Goal: Task Accomplishment & Management: Use online tool/utility

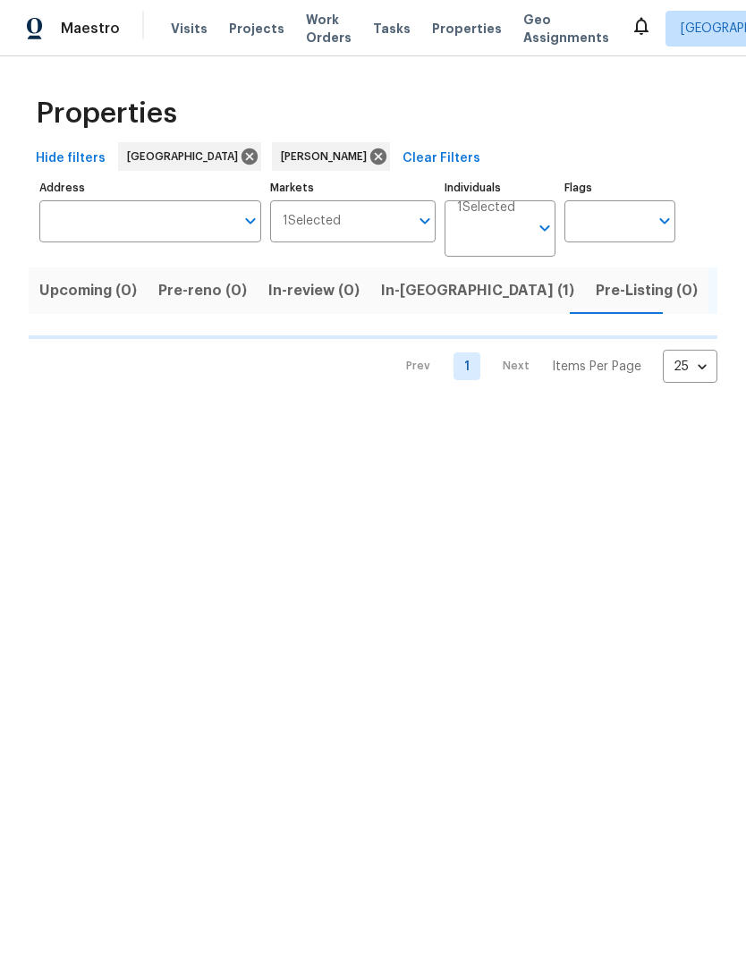
scroll to position [0, 33]
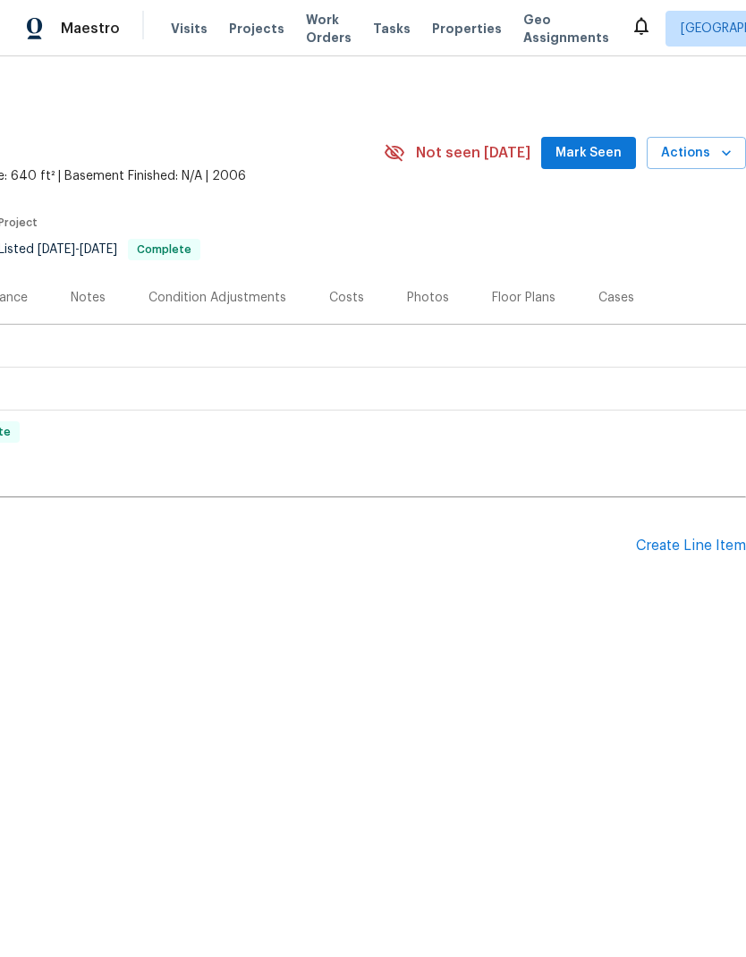
scroll to position [0, 265]
click at [686, 545] on div "Create Line Item" at bounding box center [691, 545] width 110 height 17
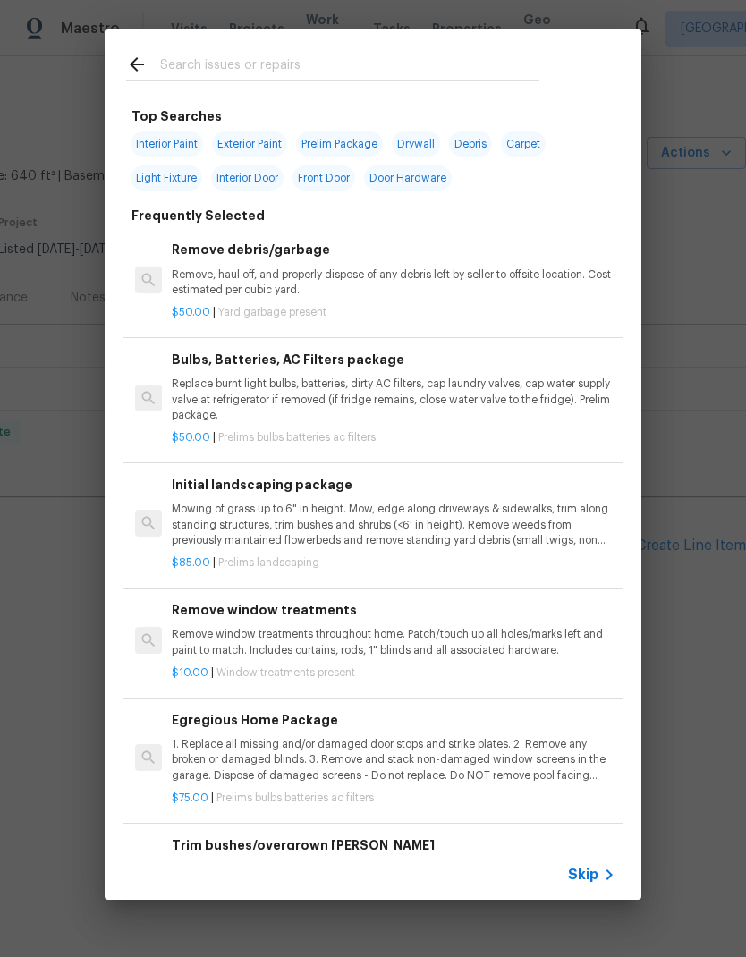
click at [310, 59] on input "text" at bounding box center [349, 67] width 379 height 27
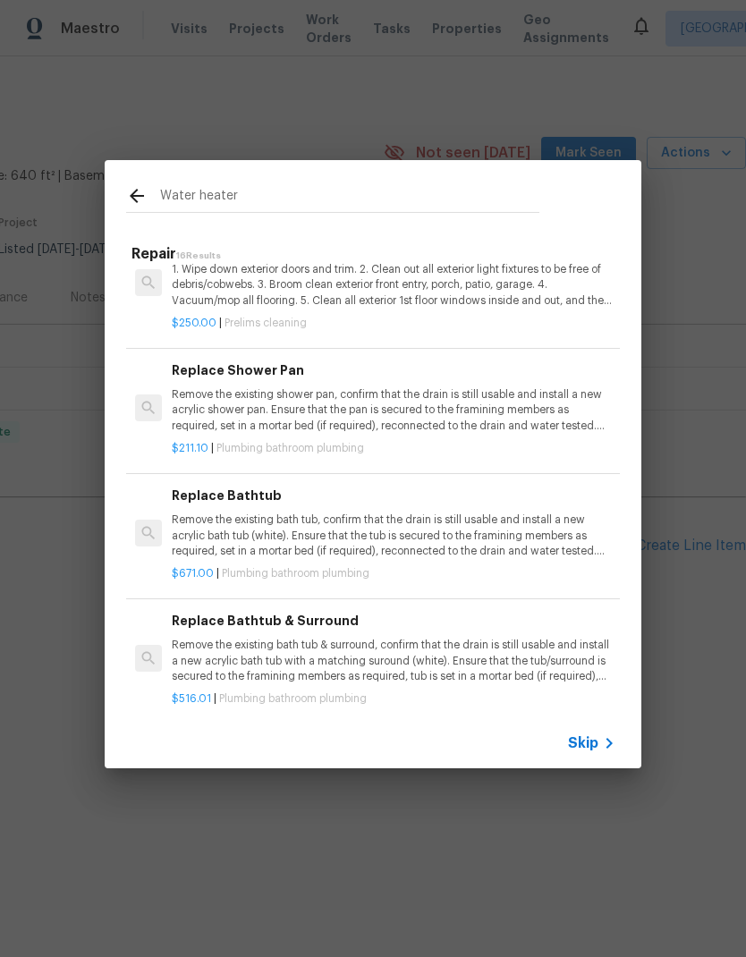
scroll to position [1484, 0]
type input "Water heater"
click at [139, 195] on icon at bounding box center [137, 196] width 14 height 14
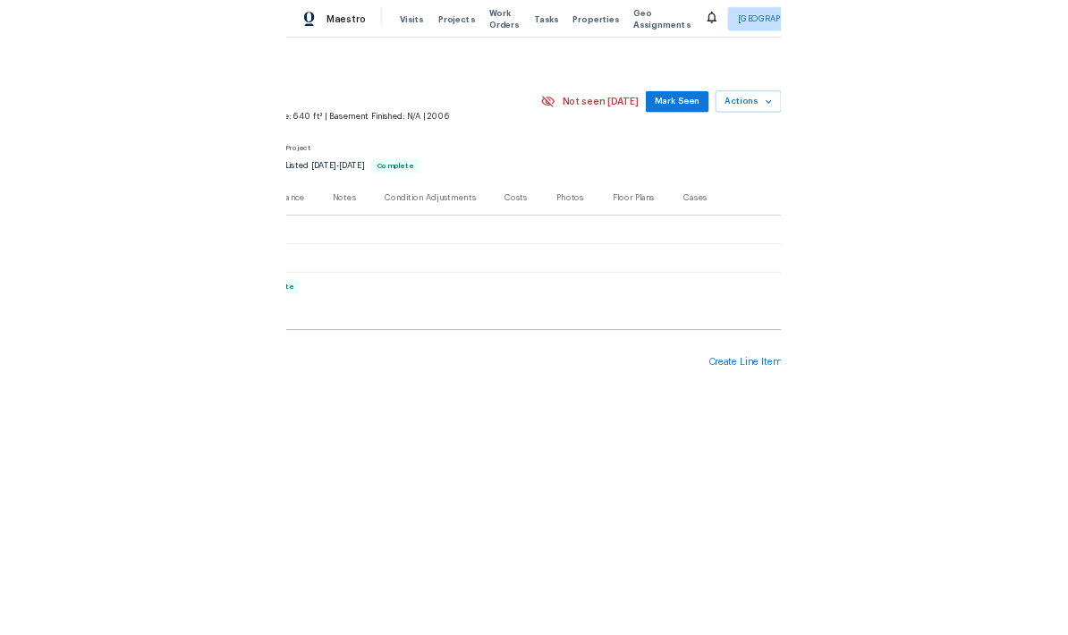
scroll to position [0, 265]
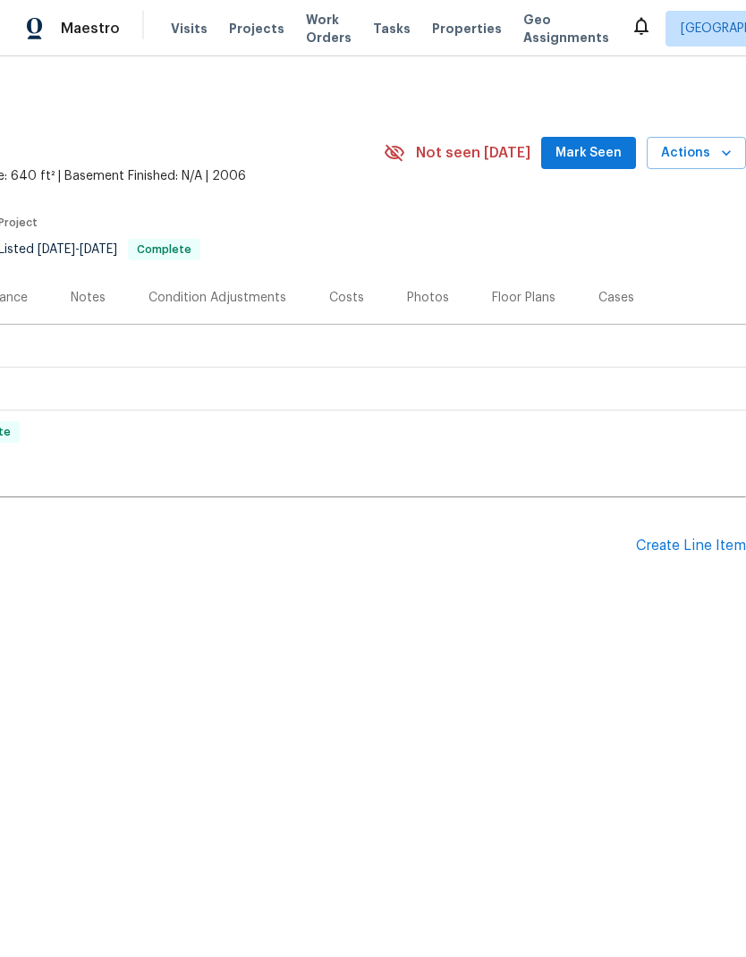
click at [688, 548] on div "Create Line Item" at bounding box center [691, 545] width 110 height 17
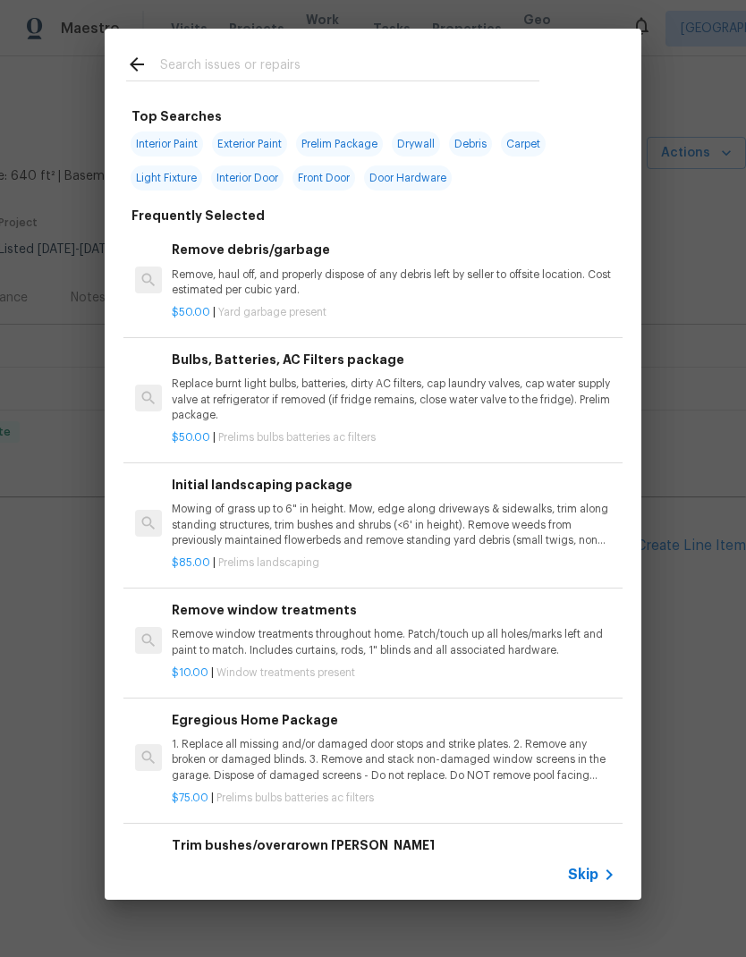
click at [323, 65] on input "text" at bounding box center [349, 67] width 379 height 27
type input "Water heater"
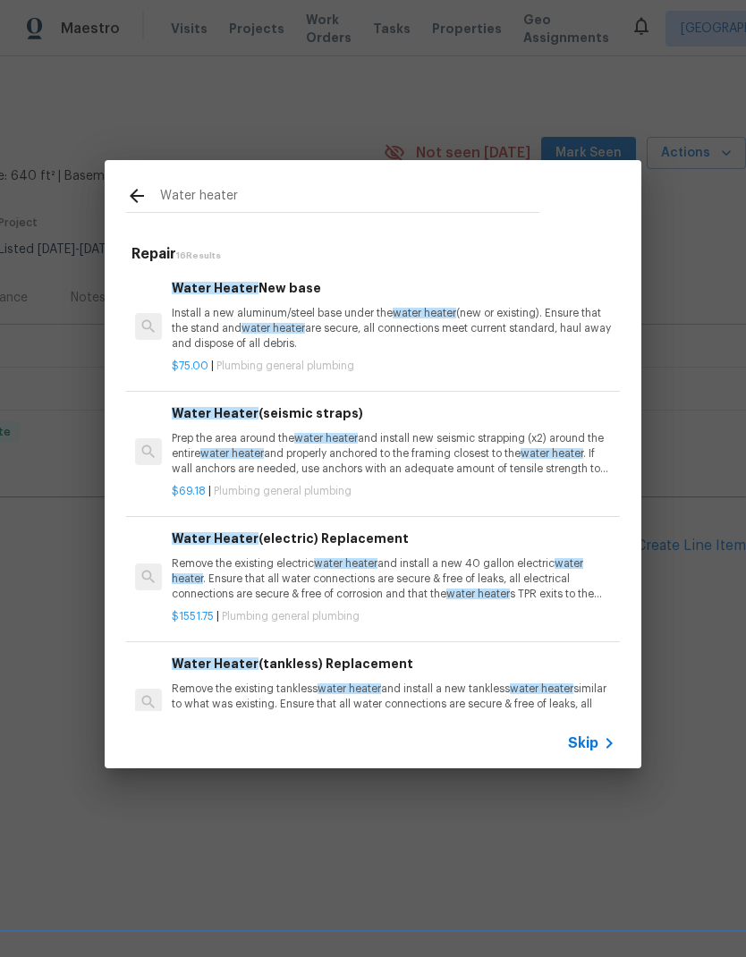
click at [507, 337] on p "Install a new aluminum/steel base under the water heater (new or existing). Ens…" at bounding box center [394, 329] width 444 height 46
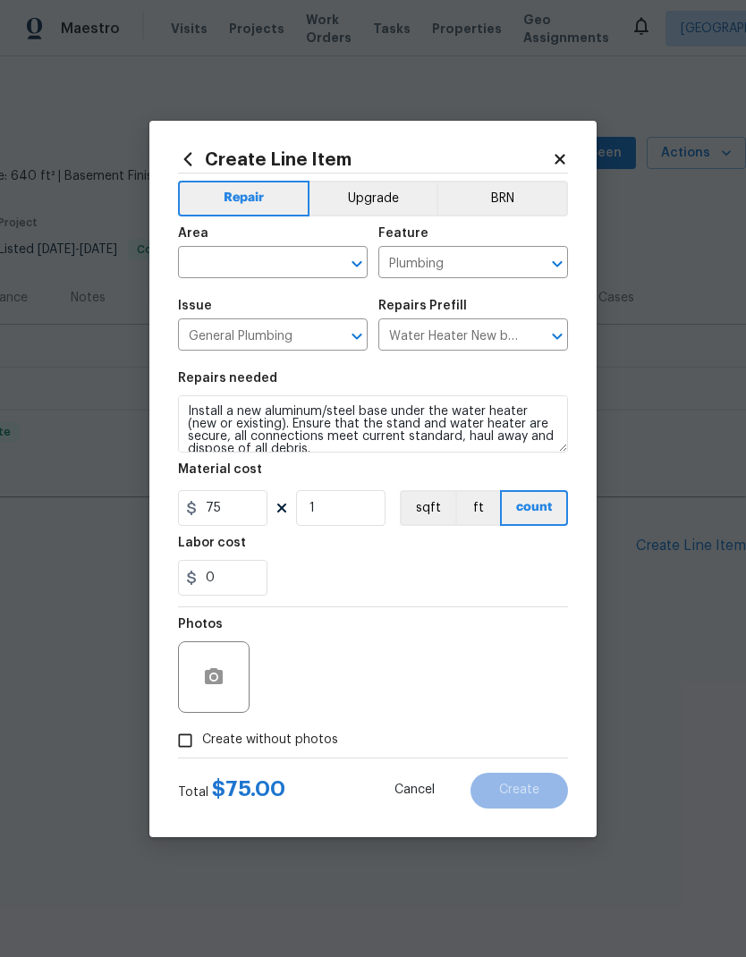
click at [473, 336] on input "Water Heater New base $75.00" at bounding box center [448, 337] width 140 height 28
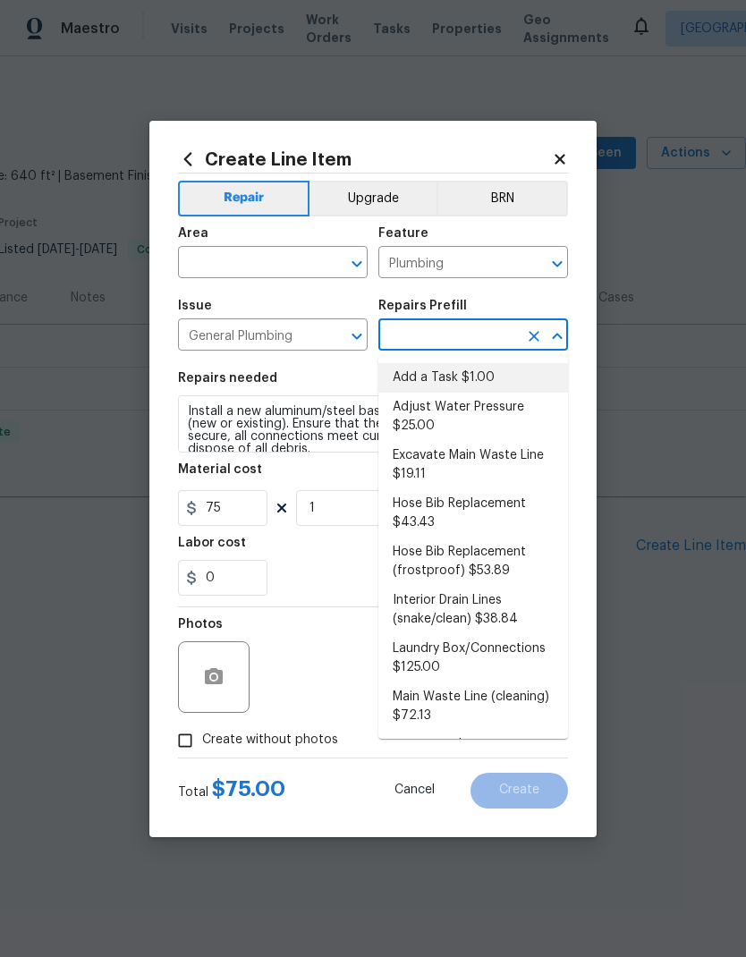
click at [461, 379] on li "Add a Task $1.00" at bounding box center [473, 378] width 190 height 30
type input "Add a Task $1.00"
type textarea "HPM to detail"
type input "Add a Task $1.00"
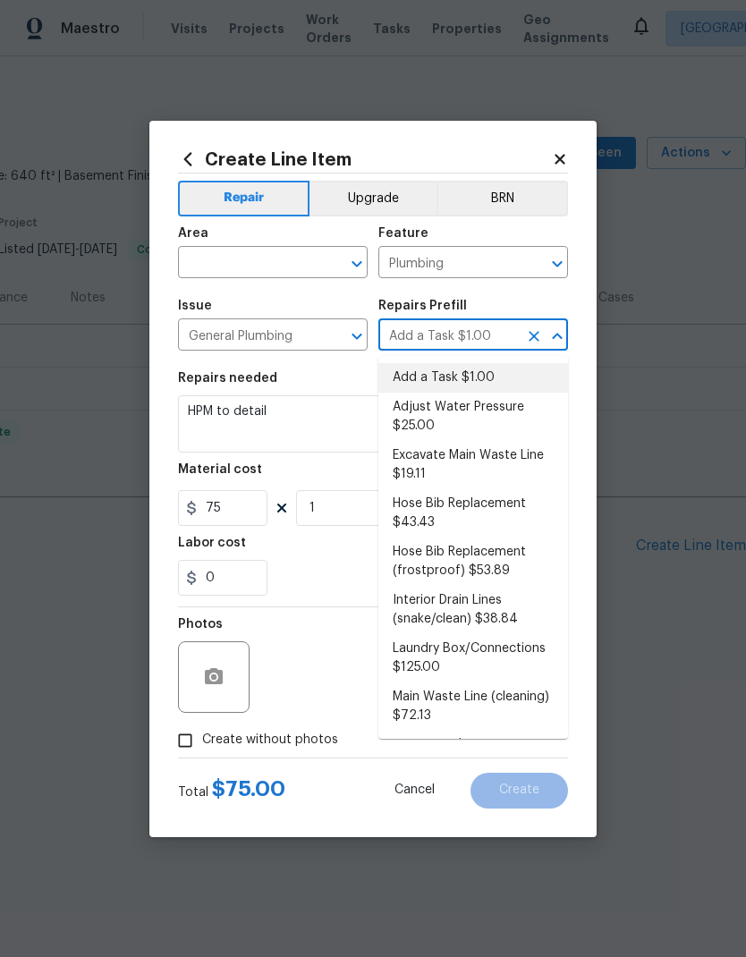
type input "1"
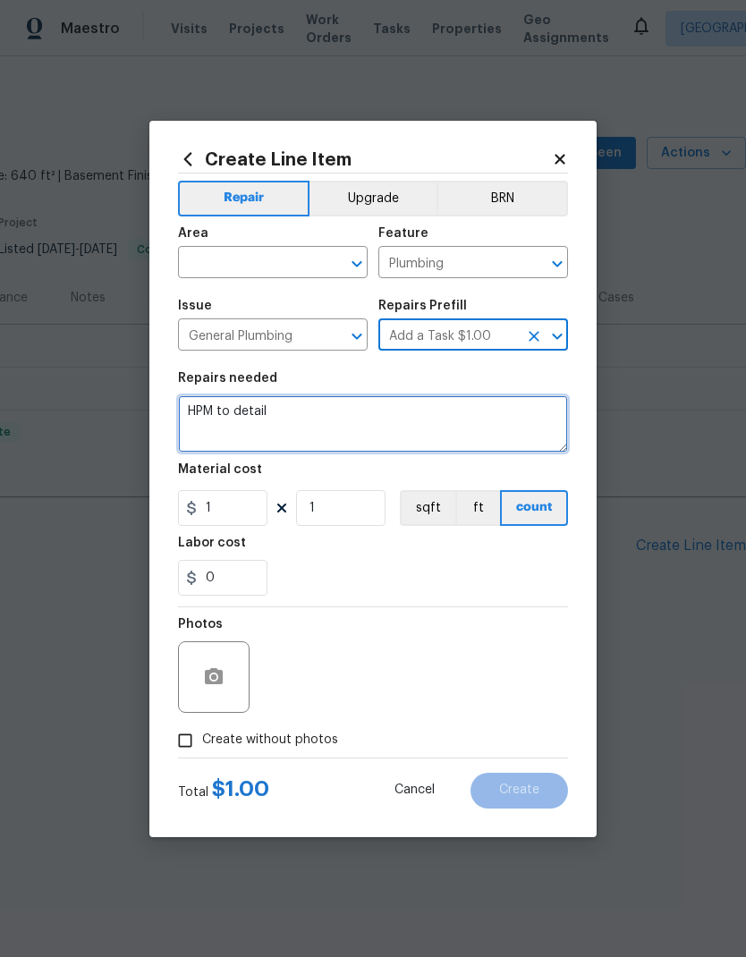
click at [273, 419] on textarea "HPM to detail" at bounding box center [373, 423] width 390 height 57
click at [272, 419] on textarea "HPM to detail" at bounding box center [373, 423] width 390 height 57
click at [241, 415] on textarea "HPM to detail" at bounding box center [373, 423] width 390 height 57
click at [233, 414] on textarea "HPM to detail" at bounding box center [373, 423] width 390 height 57
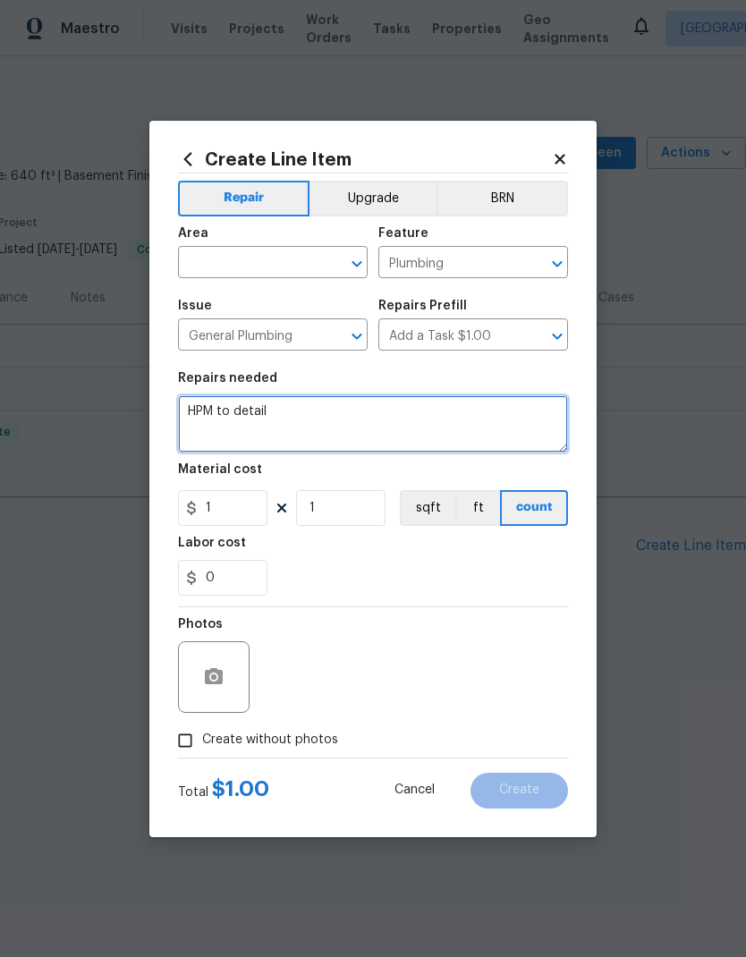
click at [232, 414] on textarea "HPM to detail" at bounding box center [373, 423] width 390 height 57
click at [499, 411] on textarea "Inspect corrosion at the top of the water heater and make any necessary repairs" at bounding box center [373, 423] width 390 height 57
click at [431, 426] on textarea "Inspect corrosion at the top of the water heater and clean/make any necessary r…" at bounding box center [373, 423] width 390 height 57
type textarea "Inspect corrosion at the top of the water heater and clean/make any necessary r…"
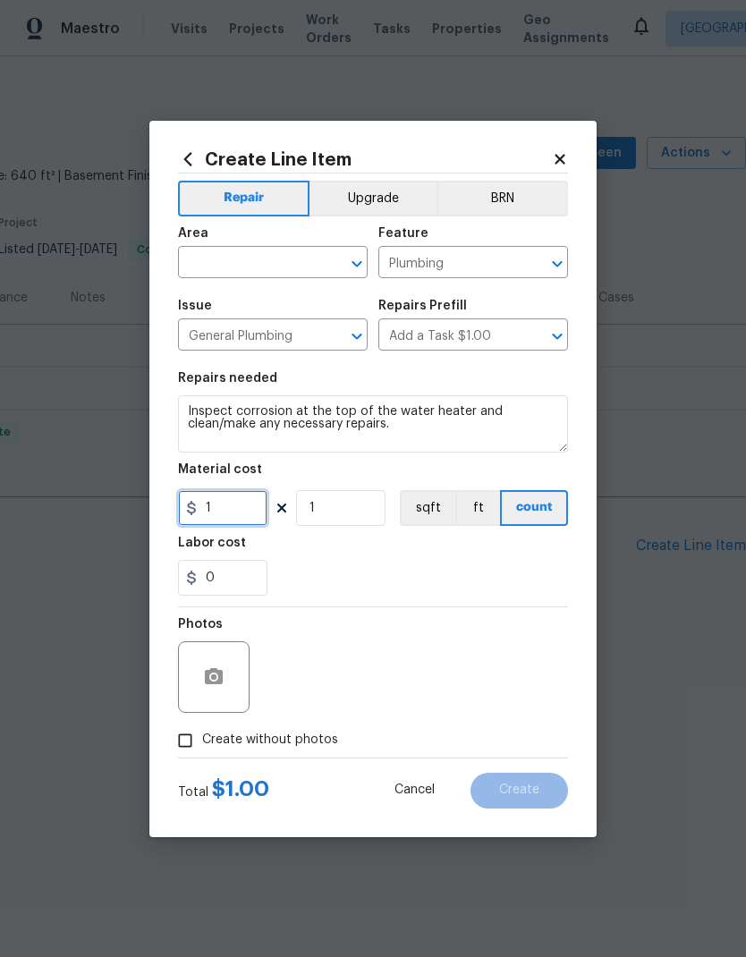
click at [243, 509] on input "1" at bounding box center [222, 508] width 89 height 36
type input "75"
click at [412, 573] on div "0" at bounding box center [373, 578] width 390 height 36
click at [229, 677] on button "button" at bounding box center [213, 676] width 43 height 43
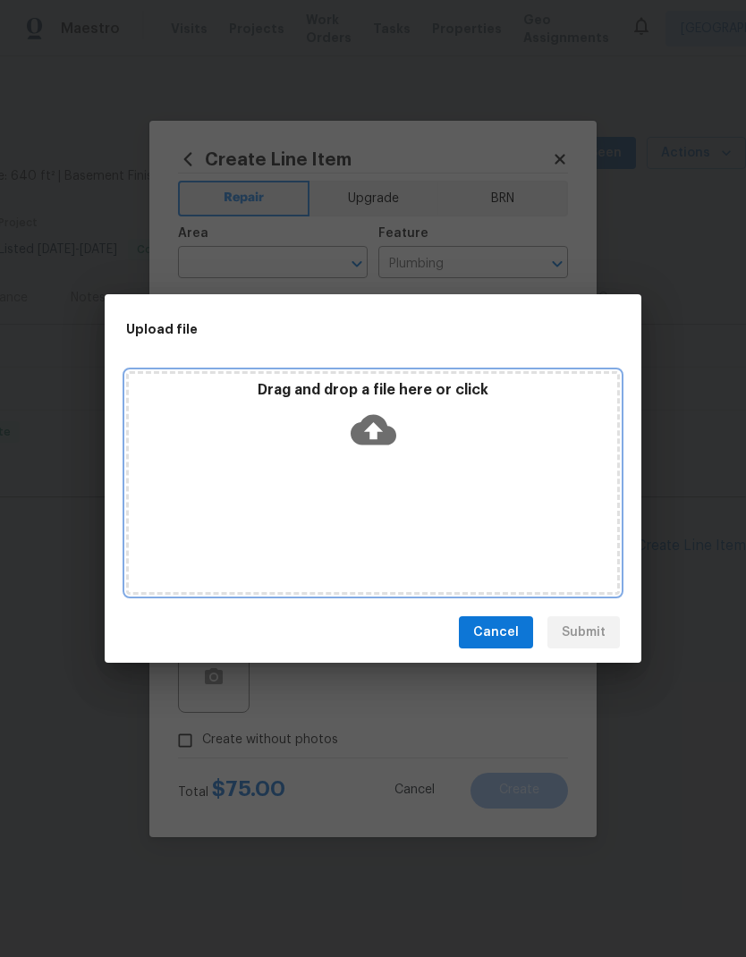
click at [528, 480] on div "Drag and drop a file here or click" at bounding box center [373, 483] width 494 height 224
click at [522, 486] on div "Drag and drop a file here or click" at bounding box center [373, 483] width 494 height 224
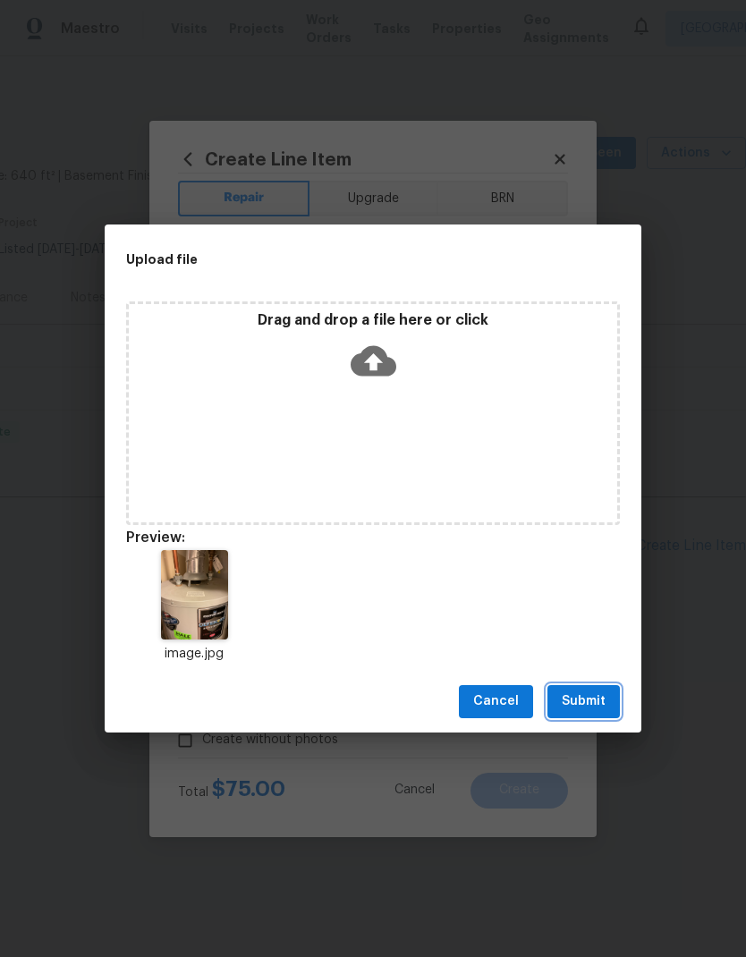
click at [595, 704] on span "Submit" at bounding box center [584, 701] width 44 height 22
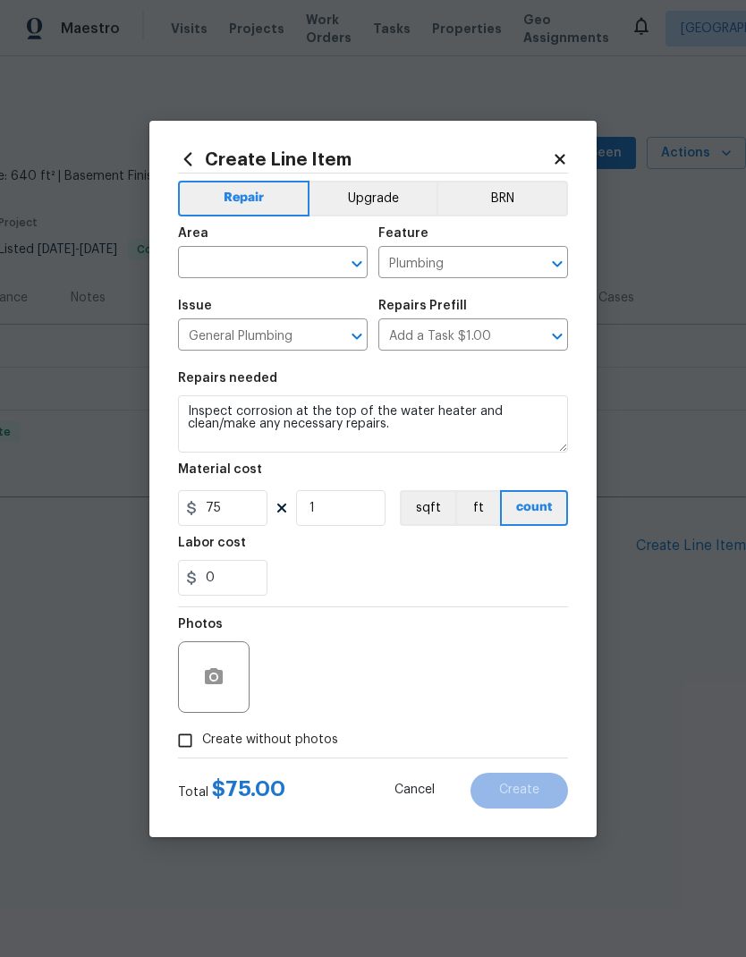
click at [292, 256] on input "text" at bounding box center [248, 264] width 140 height 28
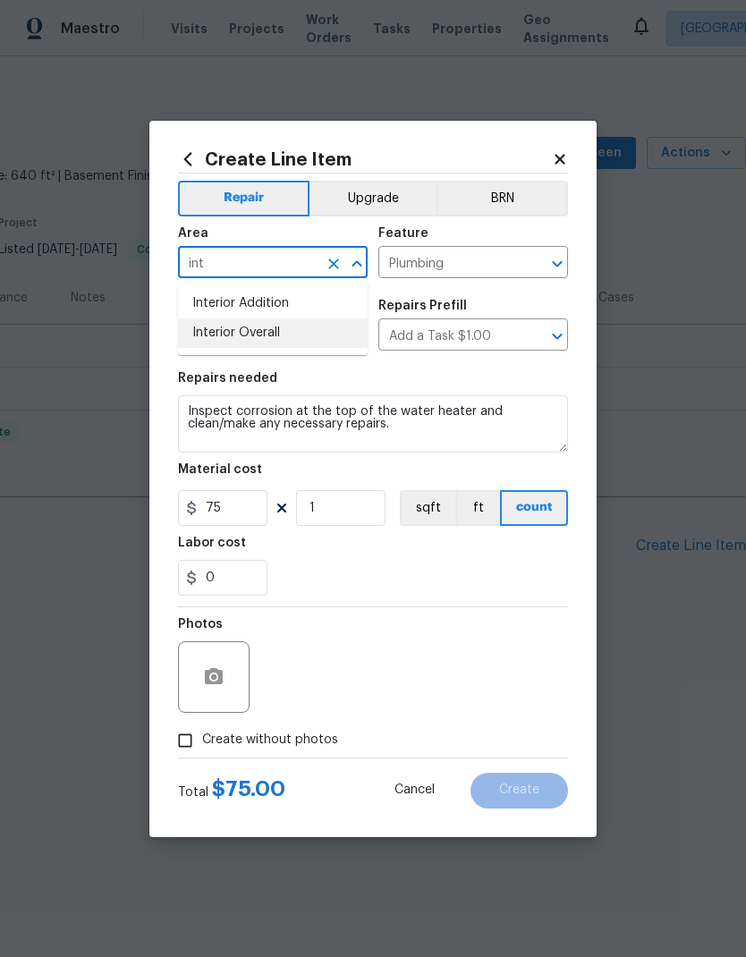
click at [286, 330] on li "Interior Overall" at bounding box center [273, 333] width 190 height 30
type input "Interior Overall"
click at [548, 571] on div "0" at bounding box center [373, 578] width 390 height 36
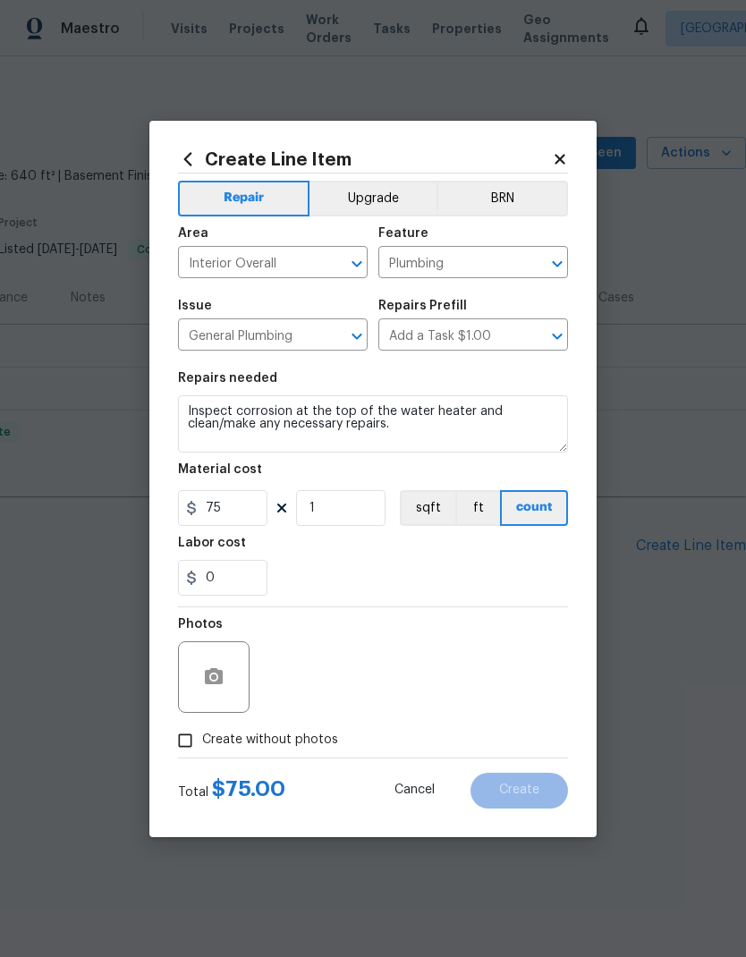
click at [334, 261] on icon "Clear" at bounding box center [334, 264] width 18 height 18
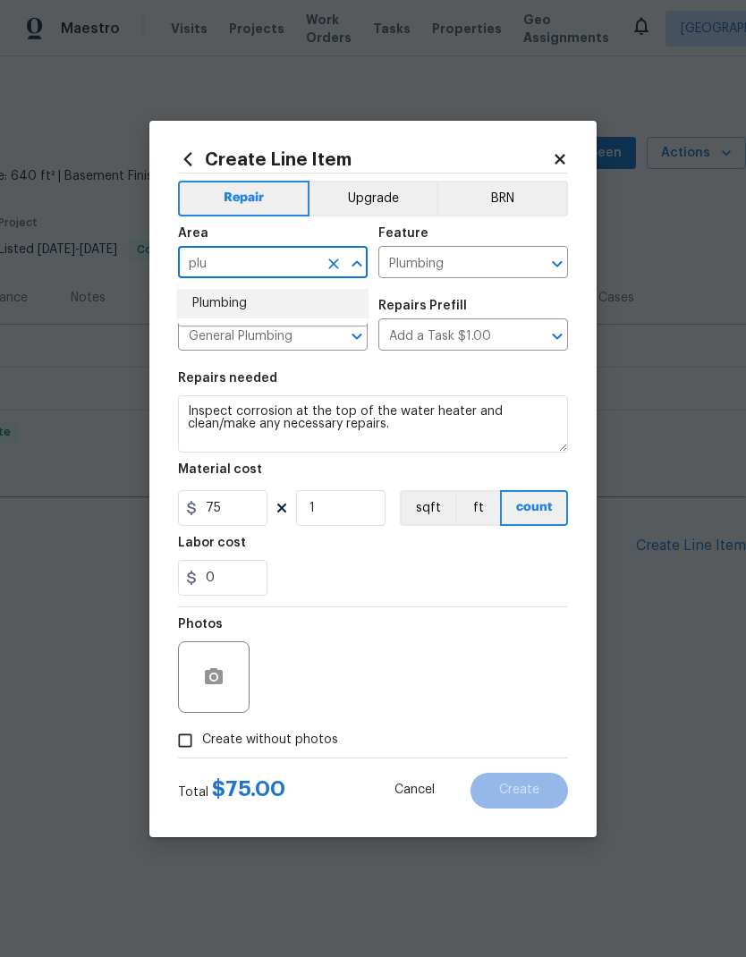
click at [252, 305] on li "Plumbing" at bounding box center [273, 304] width 190 height 30
type input "Plumbing"
click at [544, 579] on div "0" at bounding box center [373, 578] width 390 height 36
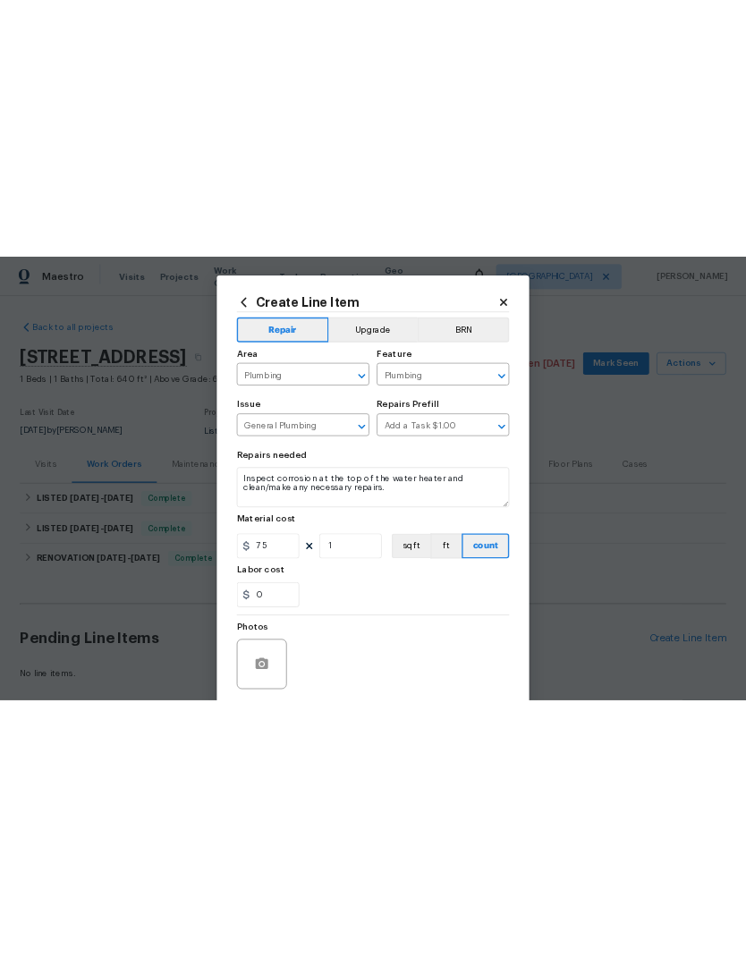
scroll to position [0, 0]
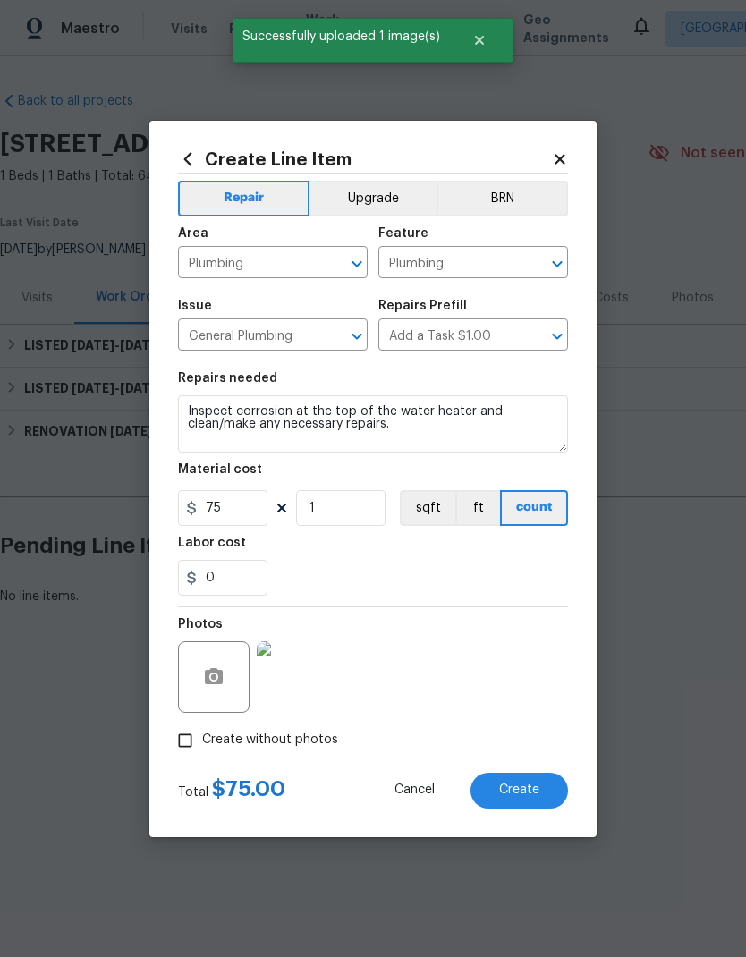
click at [537, 791] on span "Create" at bounding box center [519, 789] width 40 height 13
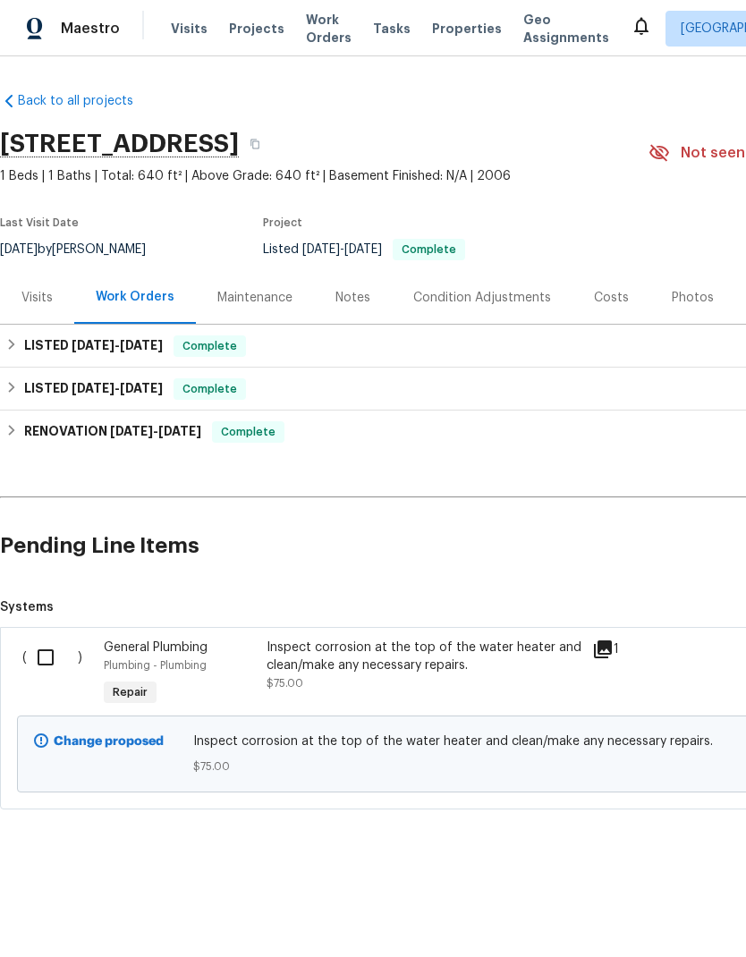
click at [60, 671] on input "checkbox" at bounding box center [52, 657] width 51 height 38
checkbox input "true"
click at [687, 900] on button "Create Work Order" at bounding box center [644, 912] width 148 height 33
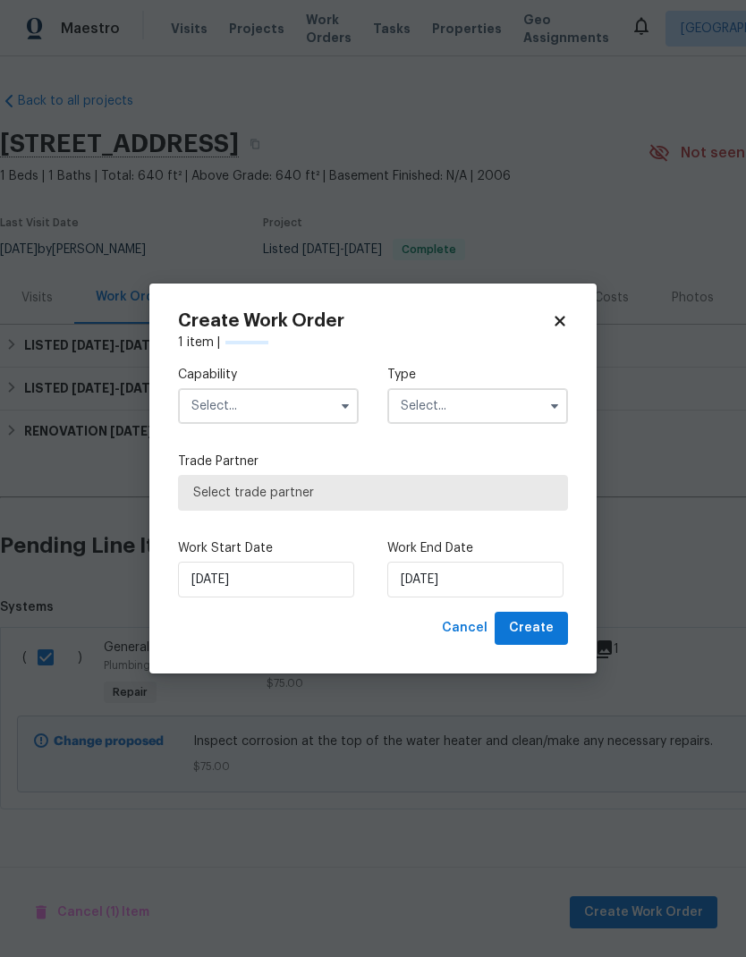
click at [270, 406] on input "text" at bounding box center [268, 406] width 181 height 36
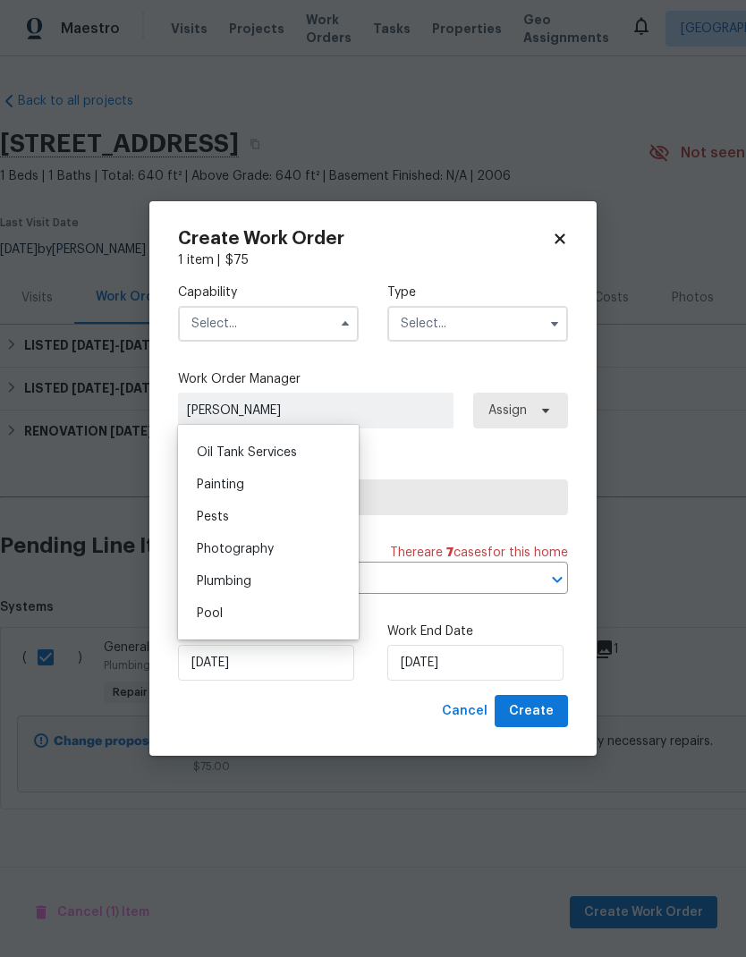
scroll to position [1469, 0]
click at [269, 572] on div "Plumbing" at bounding box center [268, 575] width 172 height 32
type input "Plumbing"
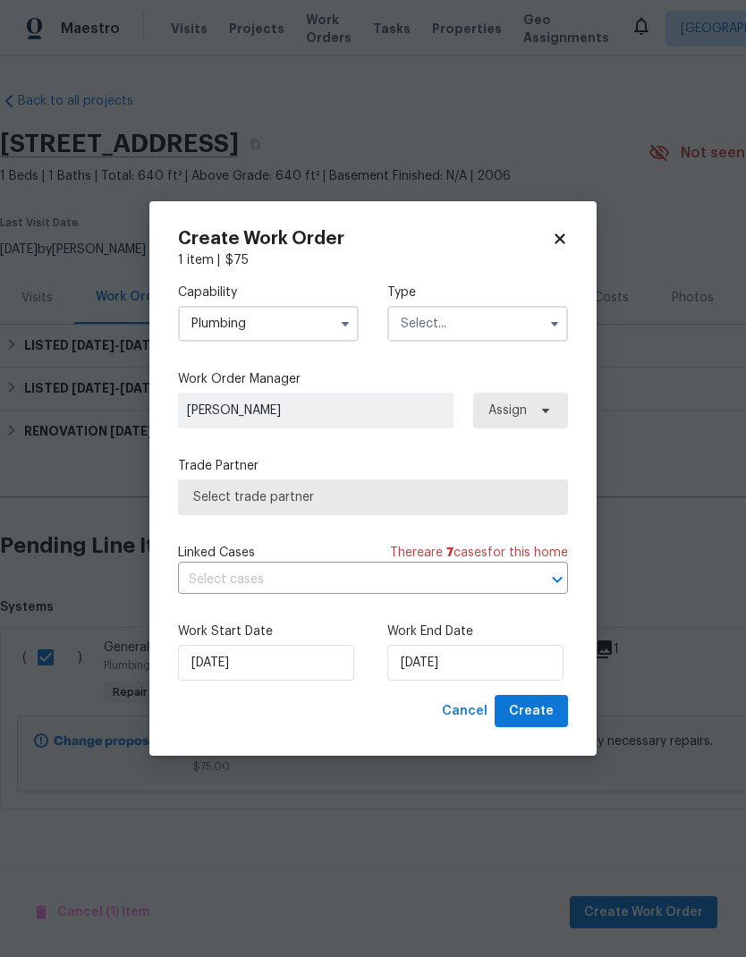
click at [498, 327] on input "text" at bounding box center [477, 324] width 181 height 36
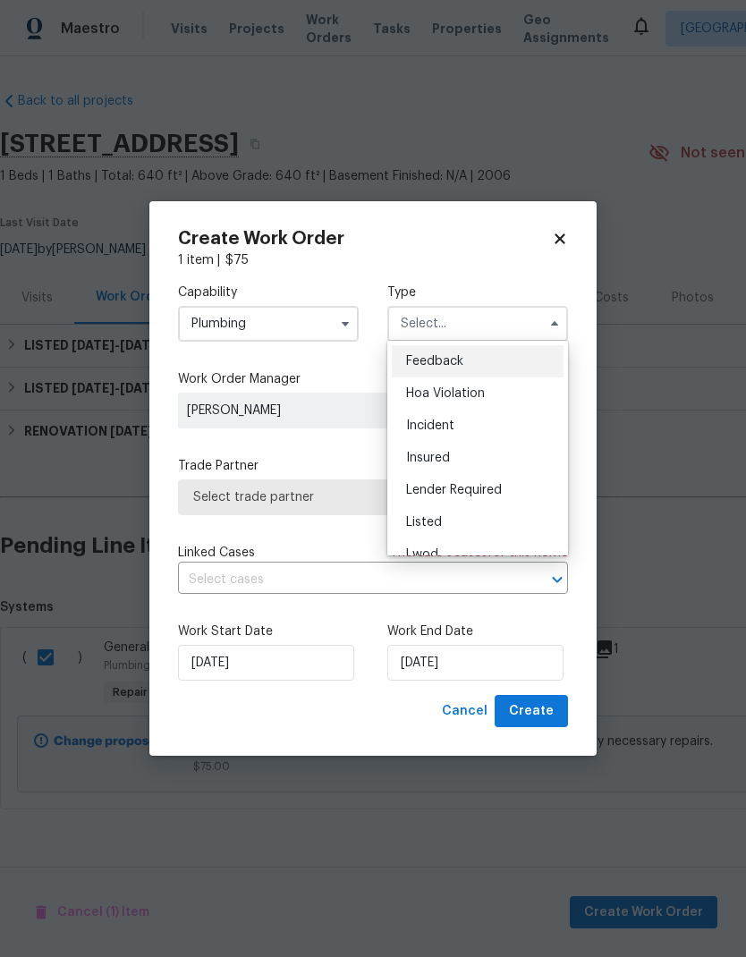
click at [471, 519] on div "Listed" at bounding box center [478, 522] width 172 height 32
type input "Listed"
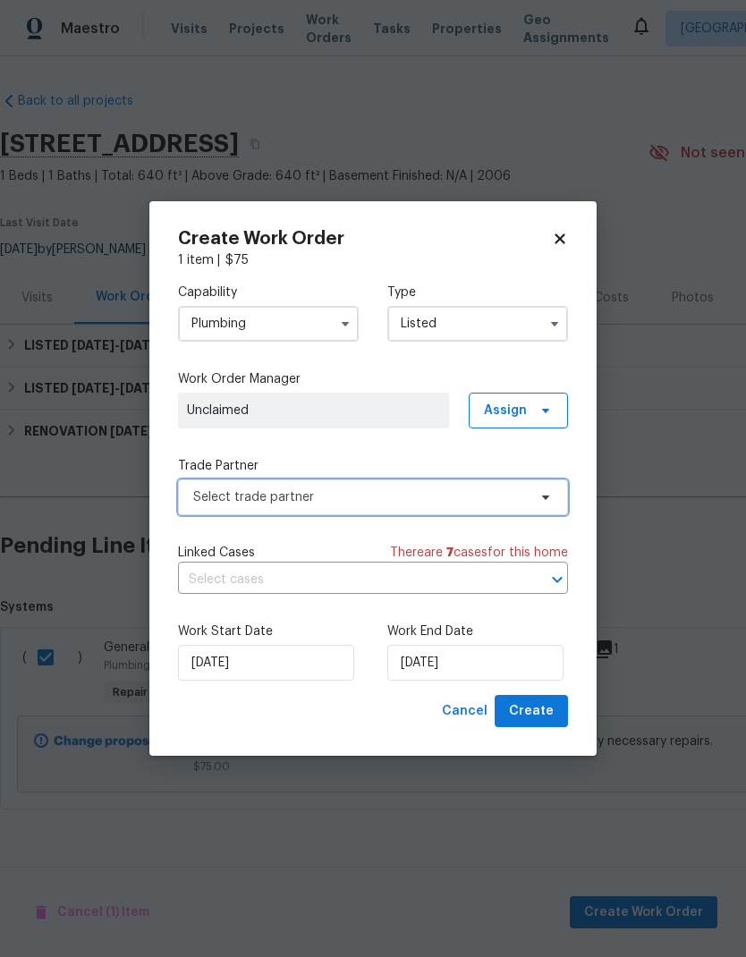
click at [495, 502] on span "Select trade partner" at bounding box center [360, 497] width 334 height 18
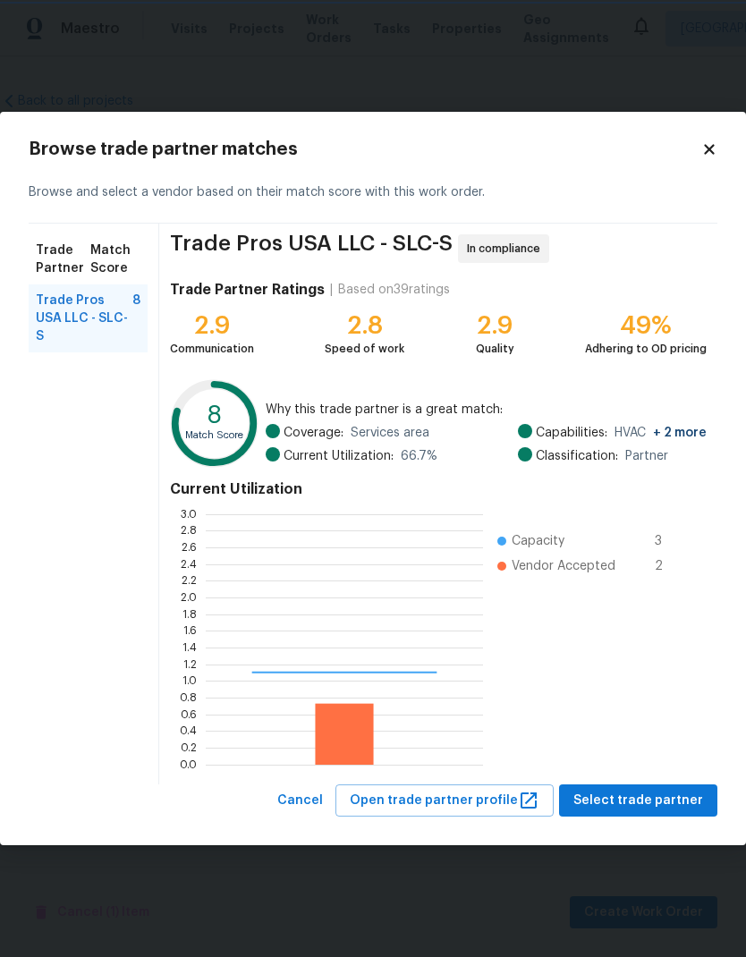
scroll to position [250, 277]
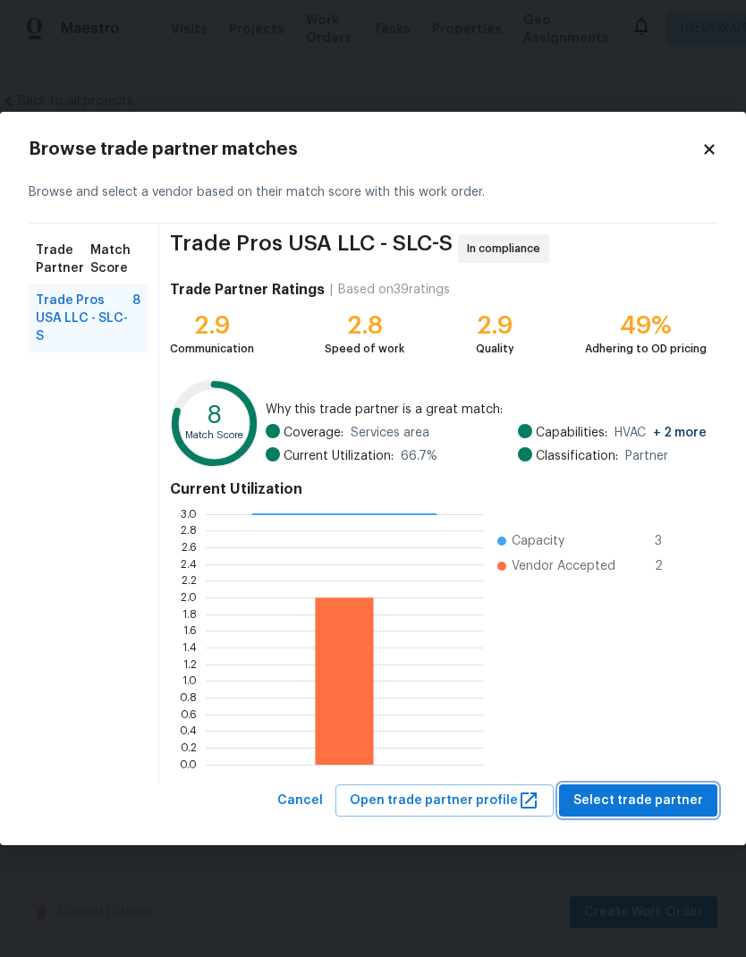
click at [689, 800] on span "Select trade partner" at bounding box center [638, 801] width 130 height 22
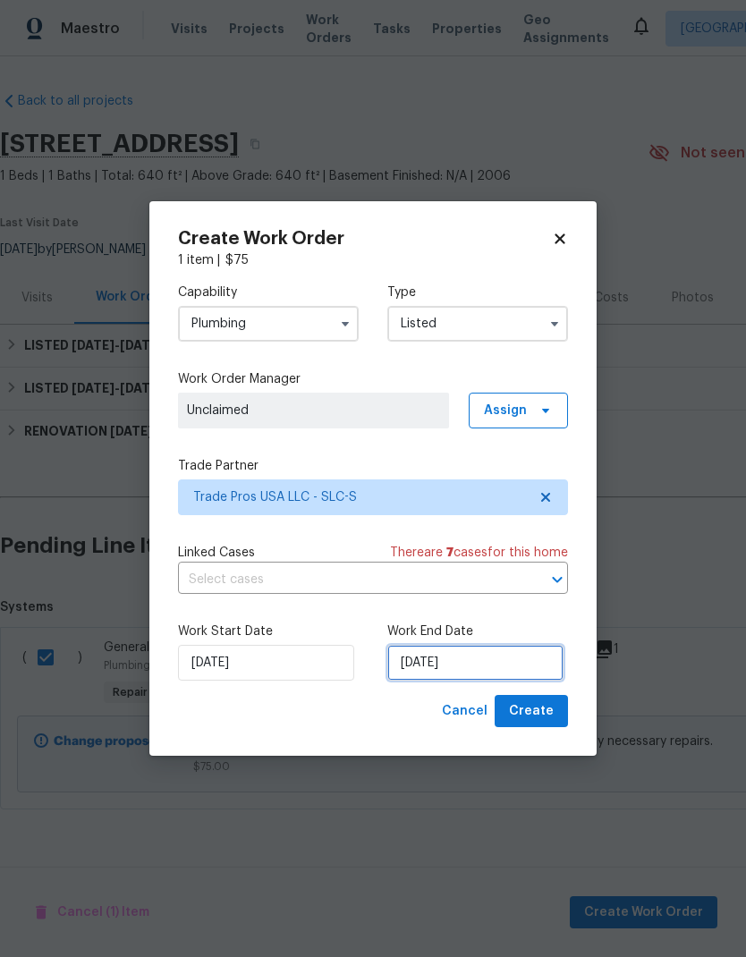
click at [531, 663] on input "10/1/2025" at bounding box center [475, 663] width 176 height 36
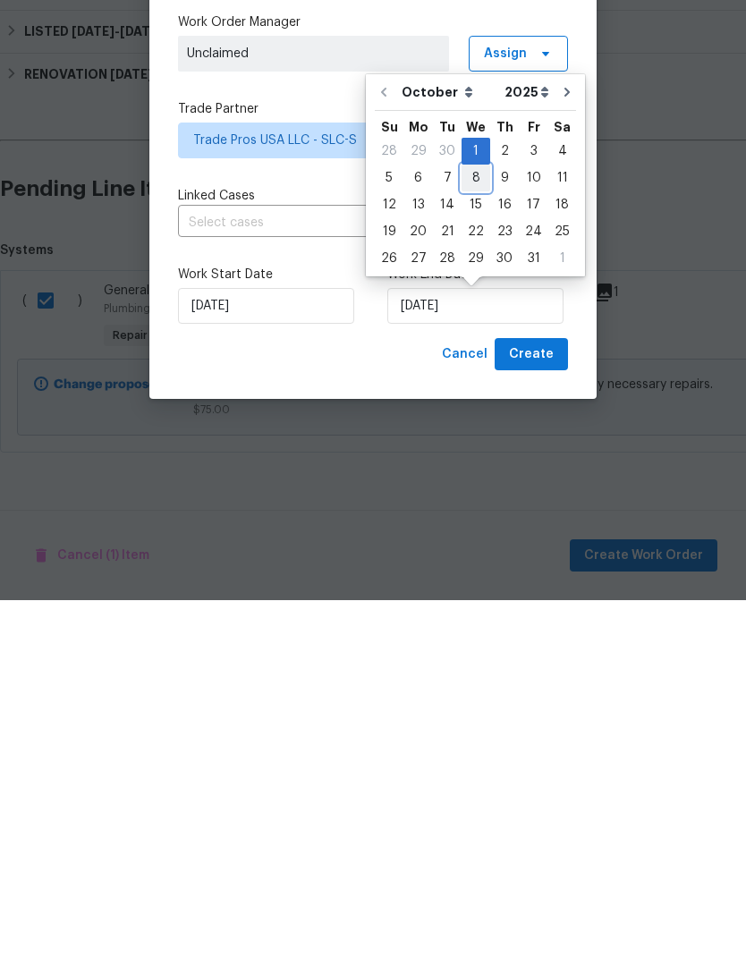
click at [475, 522] on div "8" at bounding box center [475, 534] width 29 height 25
type input "10/8/2025"
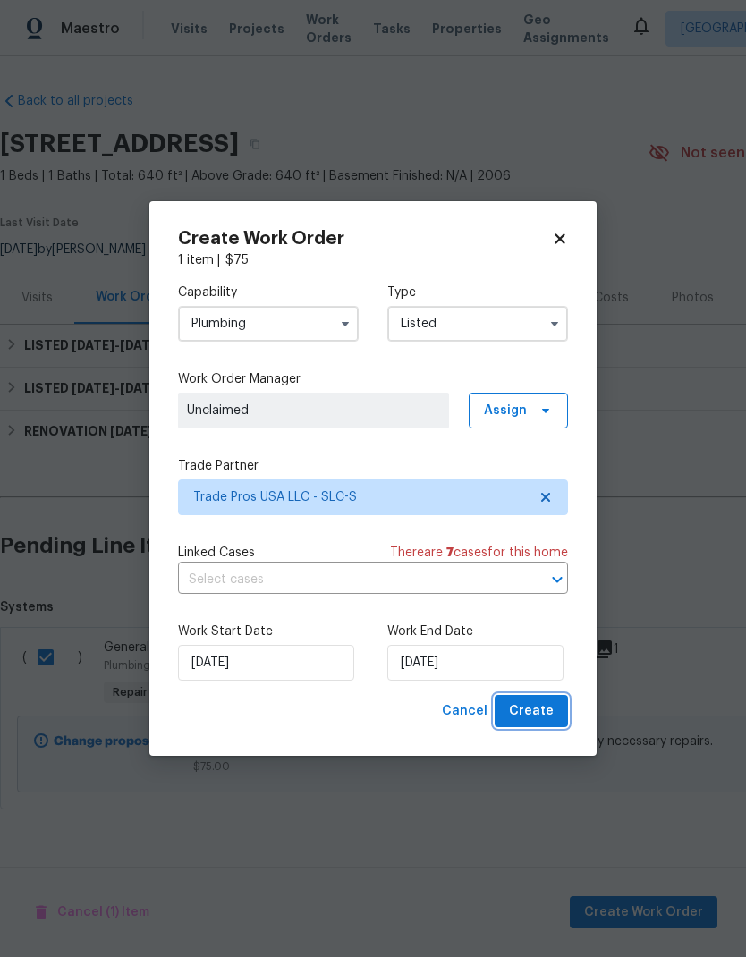
click at [537, 714] on span "Create" at bounding box center [531, 711] width 45 height 22
checkbox input "false"
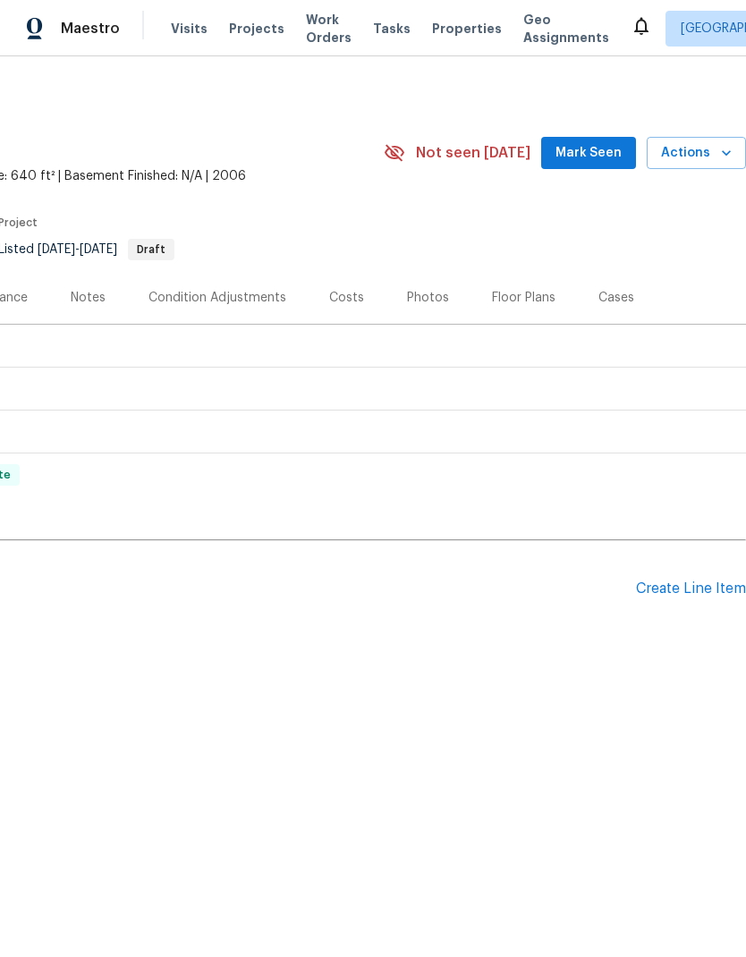
scroll to position [0, 265]
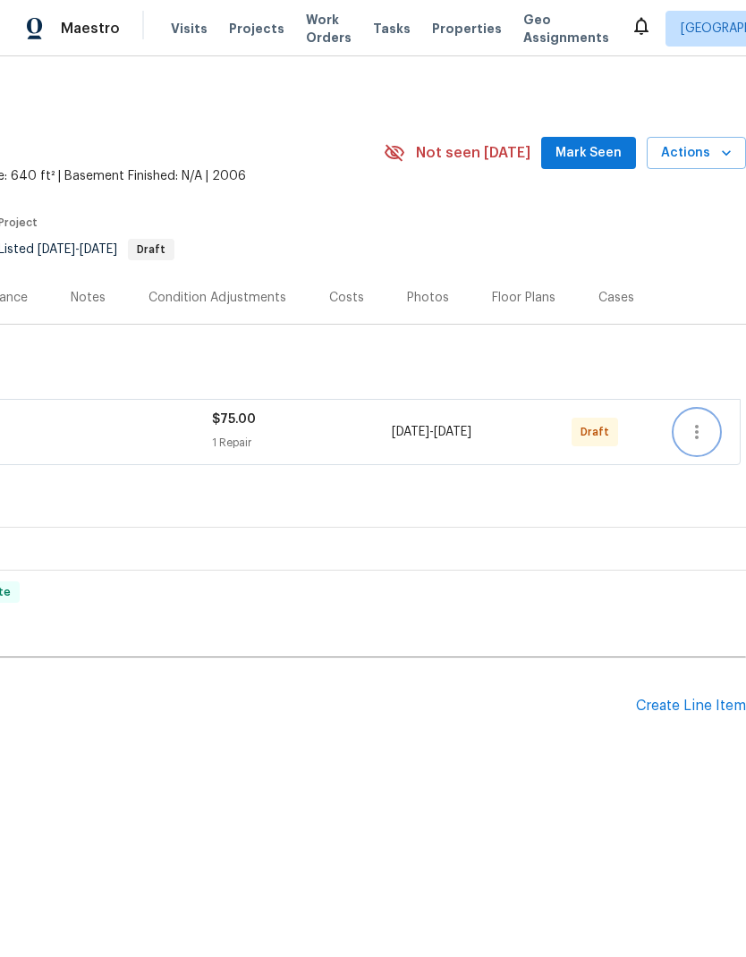
click at [694, 440] on icon "button" at bounding box center [696, 431] width 21 height 21
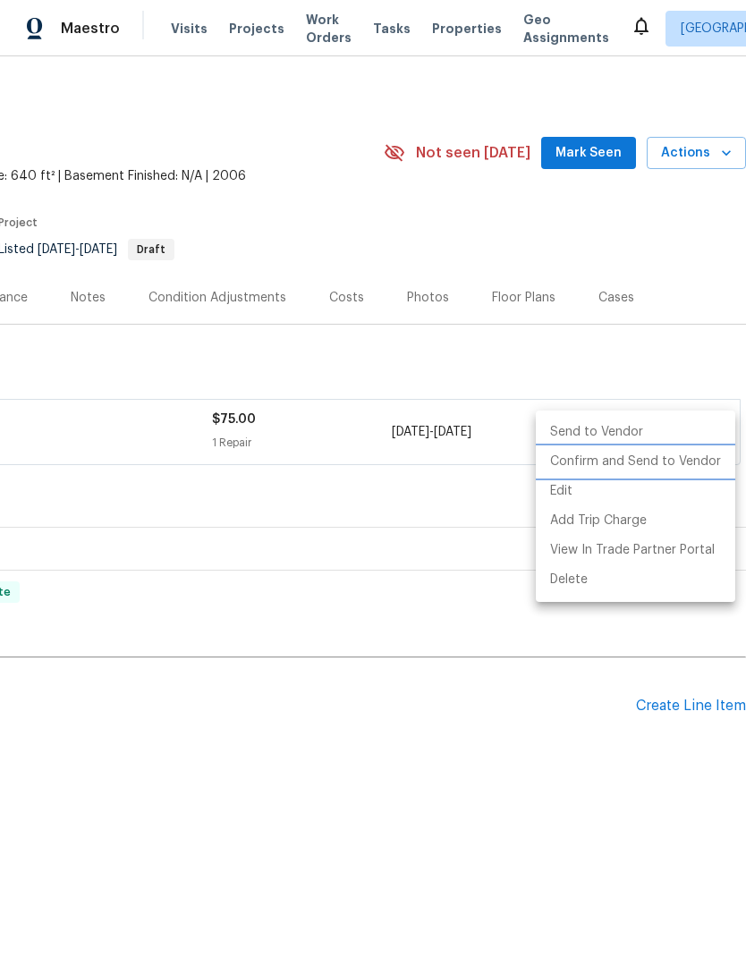
click at [668, 459] on li "Confirm and Send to Vendor" at bounding box center [635, 462] width 199 height 30
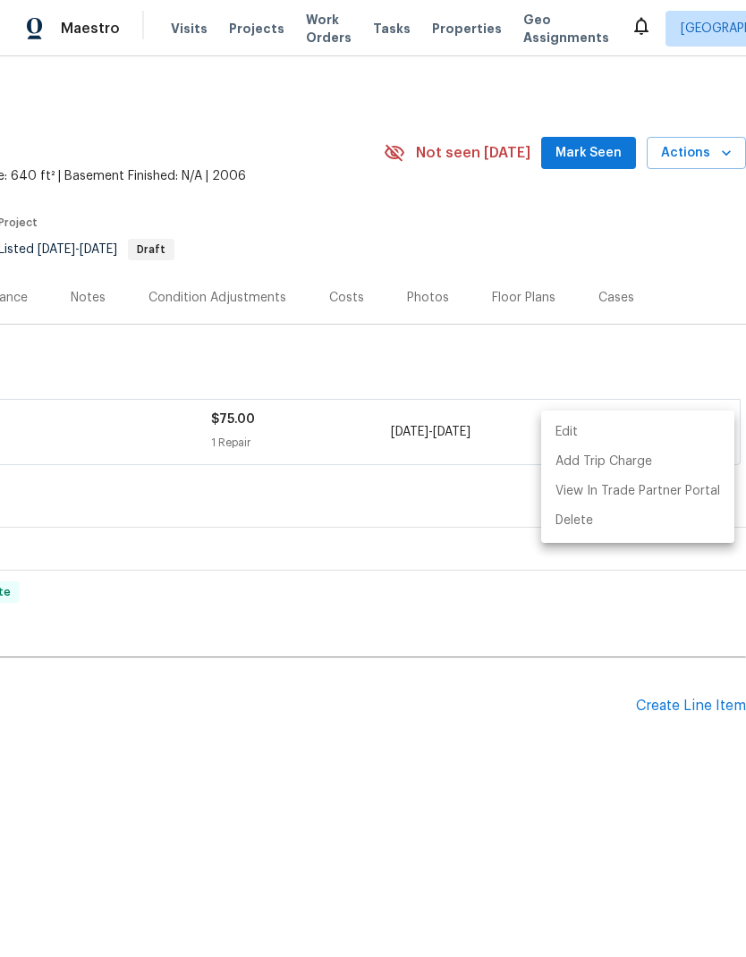
click at [597, 739] on div at bounding box center [373, 478] width 746 height 957
